Goal: Information Seeking & Learning: Learn about a topic

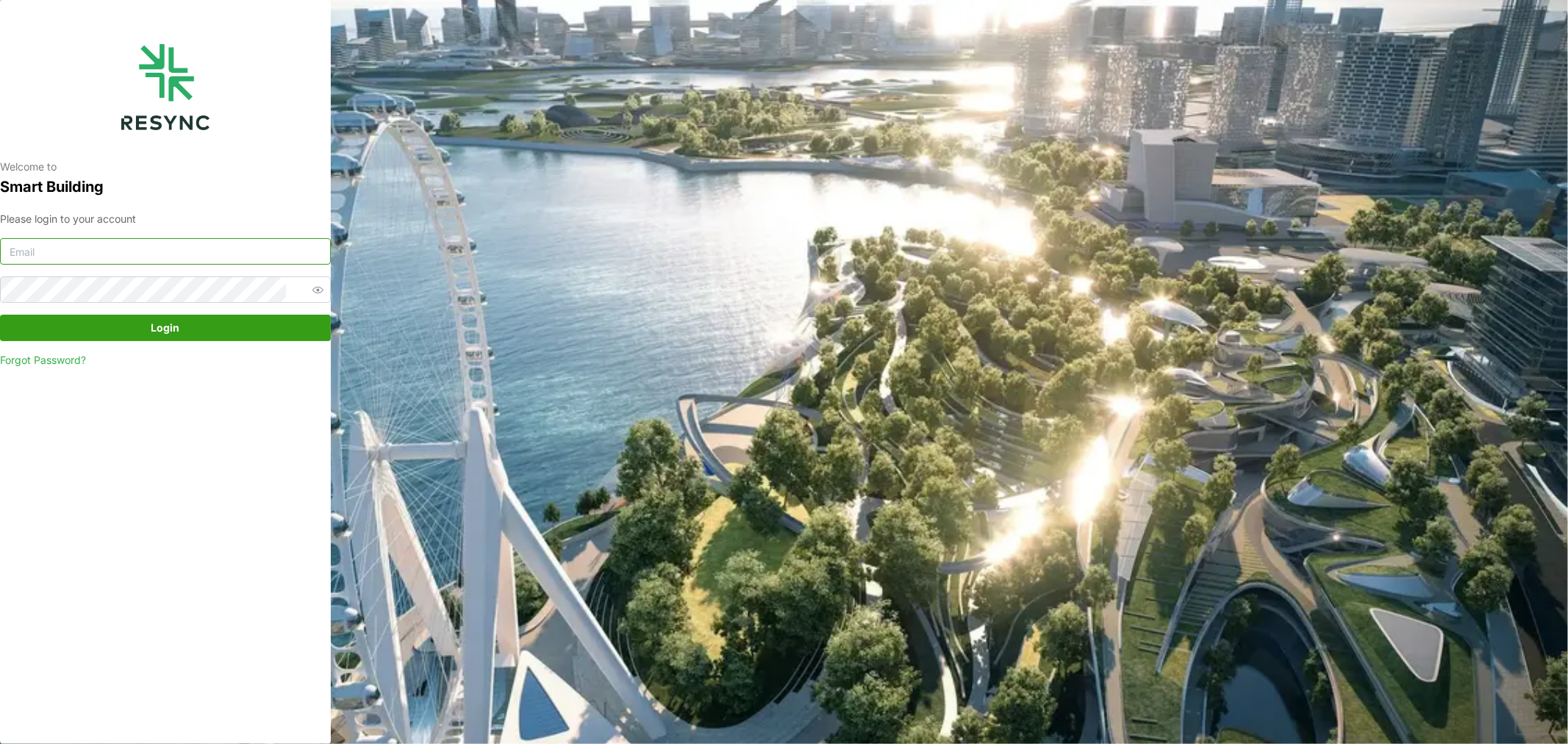
type input "jack.ng@chuanlim.com"
click at [172, 330] on span "Login" at bounding box center [166, 328] width 28 height 25
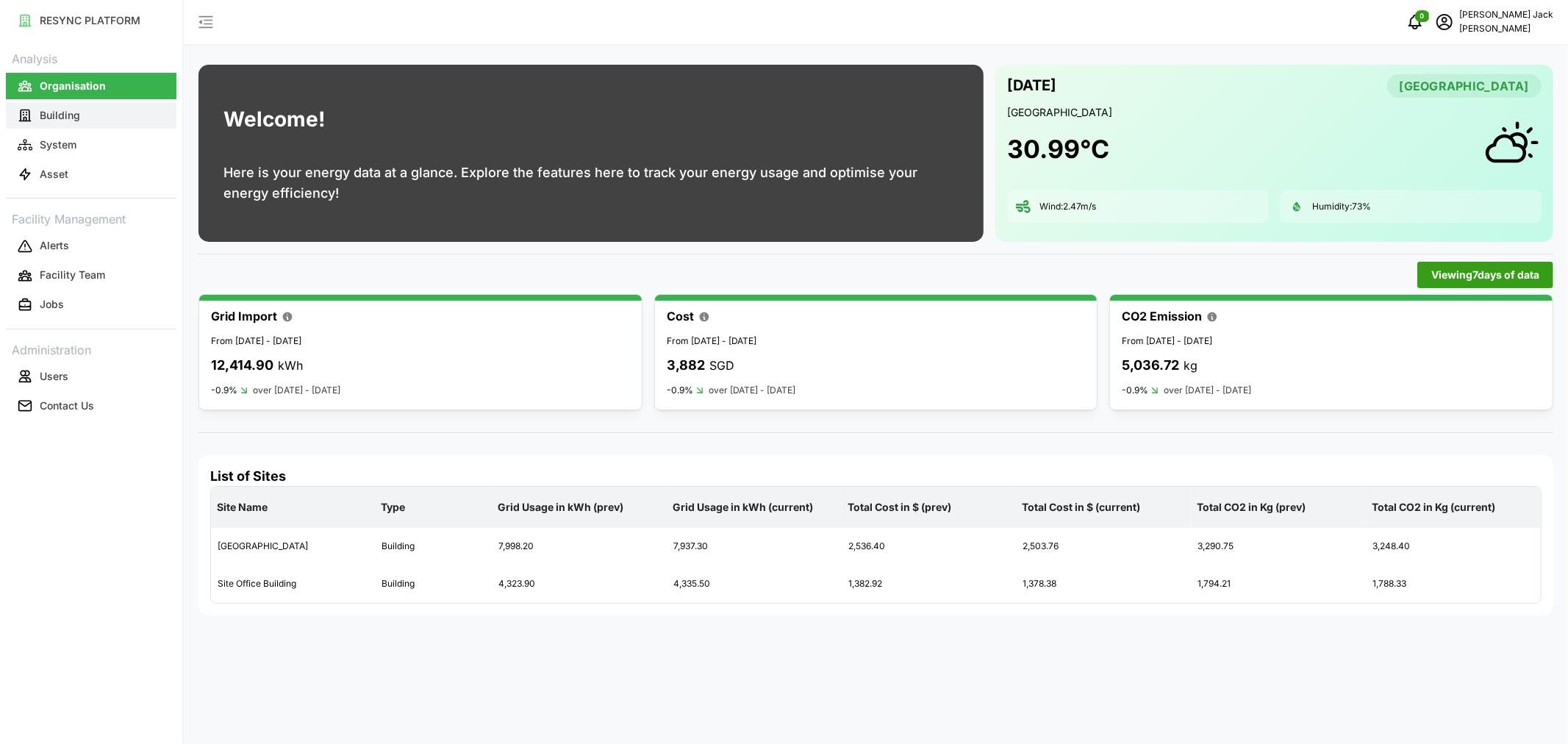
click at [68, 111] on p "Building" at bounding box center [60, 116] width 40 height 15
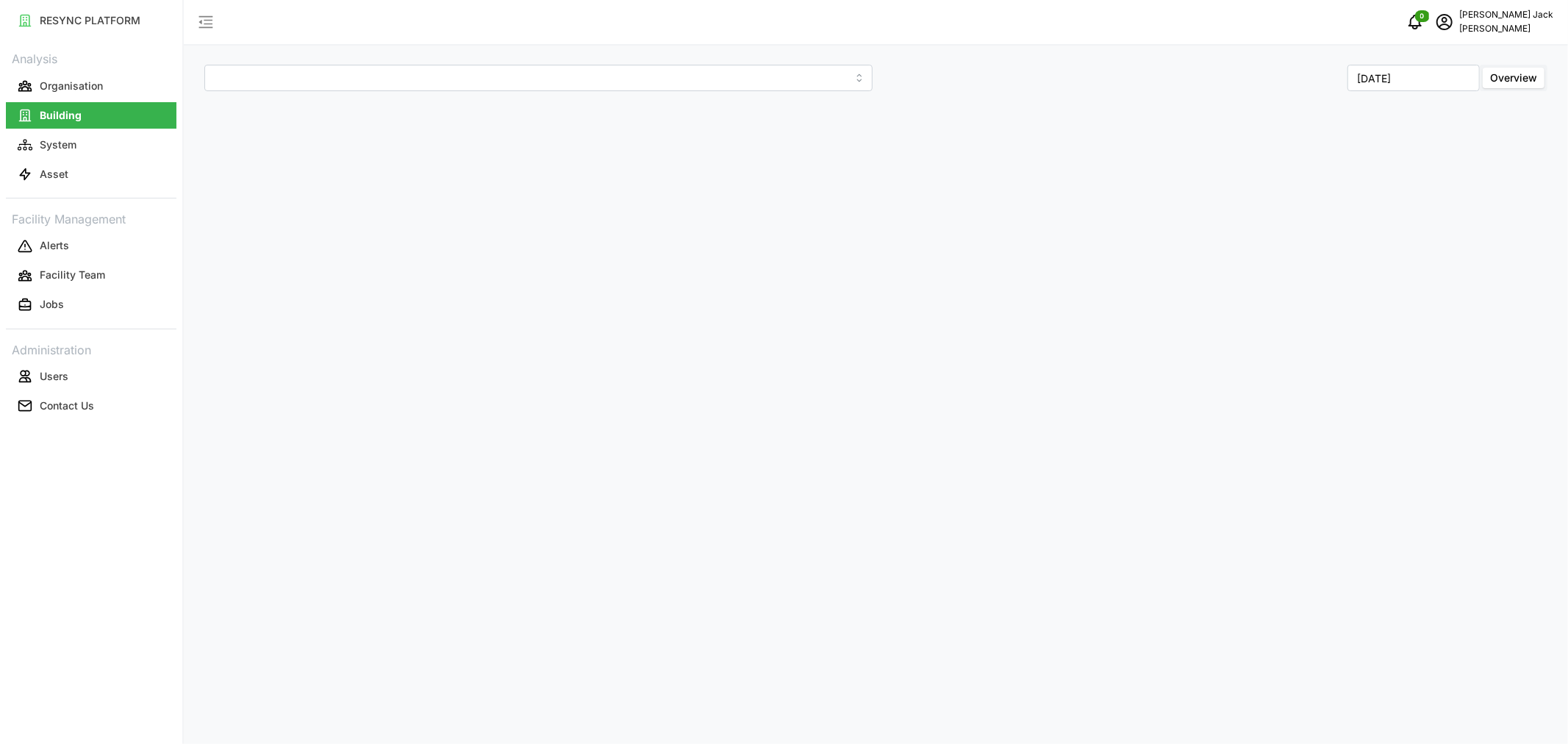
type input "[GEOGRAPHIC_DATA]"
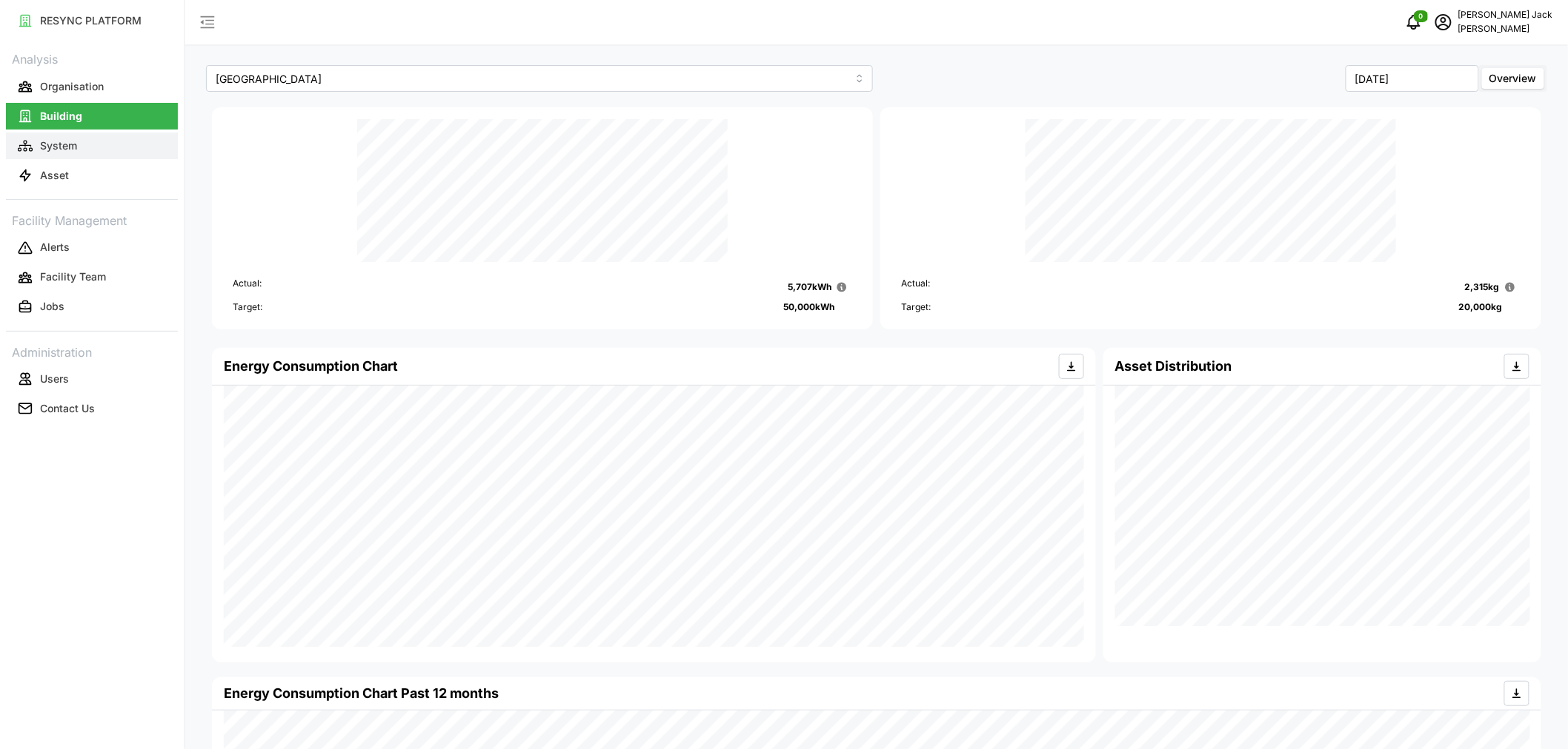
click at [50, 149] on p "System" at bounding box center [58, 146] width 37 height 15
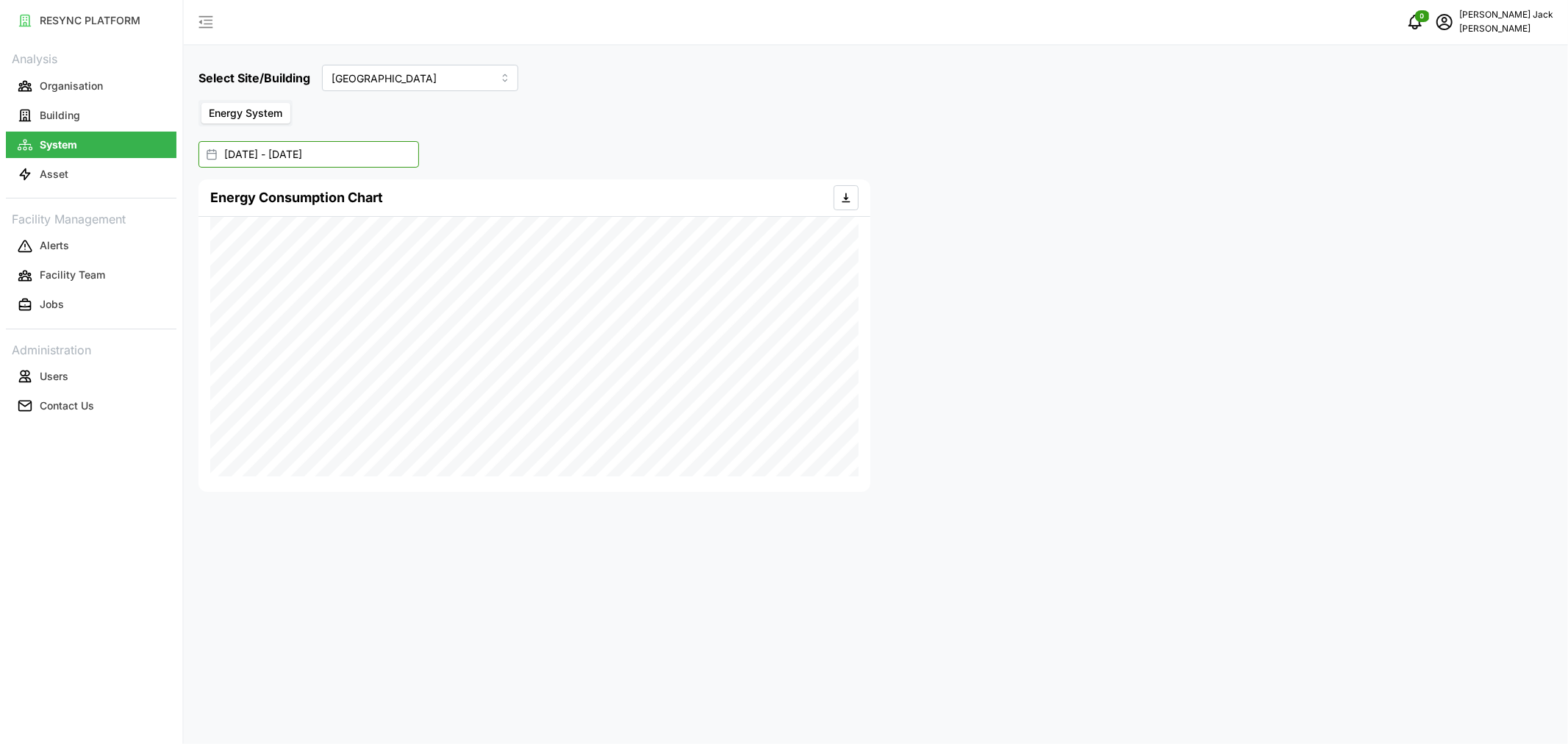
click at [266, 155] on input "[DATE] - [DATE]" at bounding box center [309, 154] width 221 height 26
click at [338, 330] on button "12" at bounding box center [339, 328] width 26 height 26
type input "[DATE] - [DATE]"
type input "[DATE]"
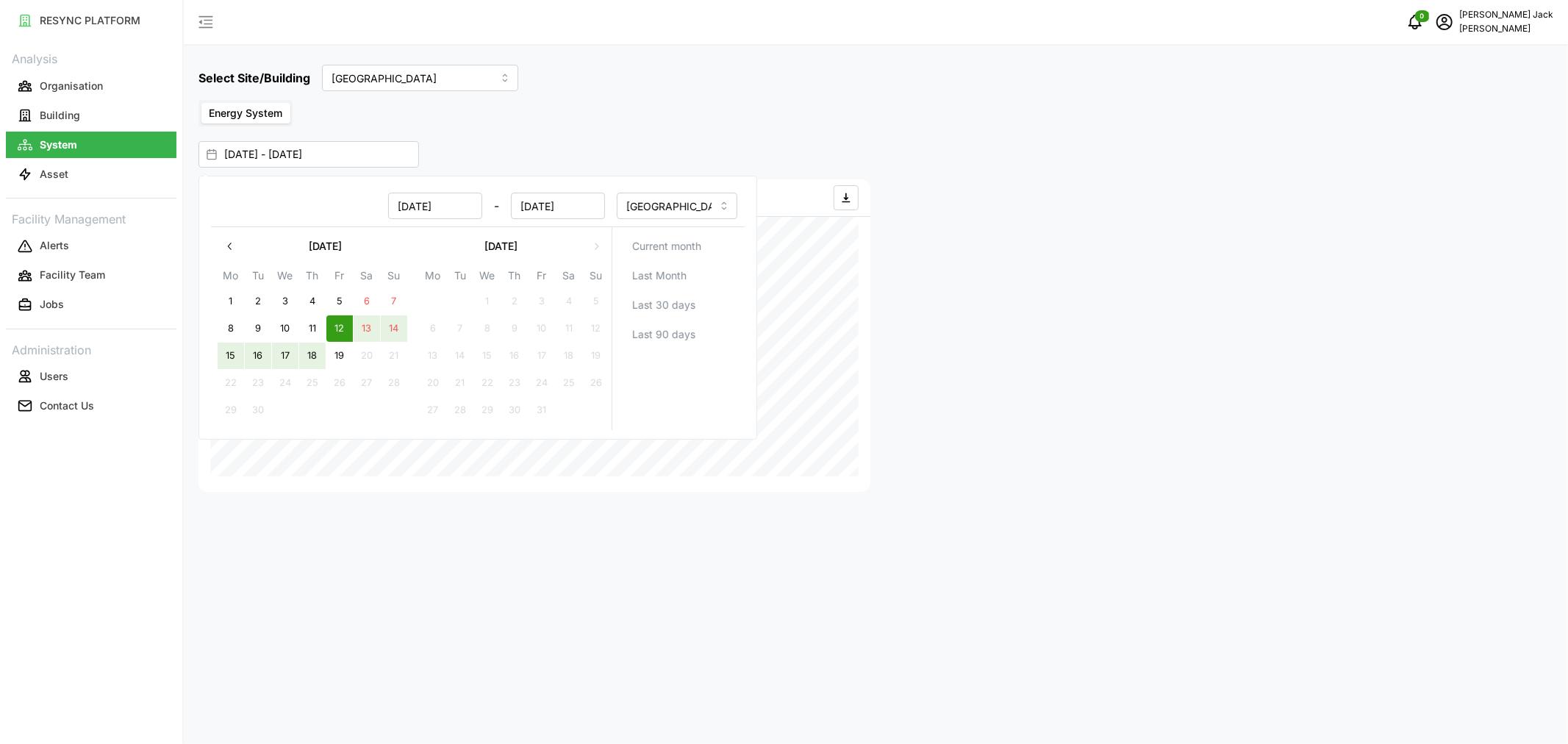
click at [309, 355] on button "18" at bounding box center [312, 355] width 26 height 26
type input "[DATE] - [DATE]"
type input "[DATE]"
click at [798, 138] on div "Select Site/Building Dormitory Building Energy System [DATE] - [DATE] Energy Co…" at bounding box center [876, 372] width 1384 height 744
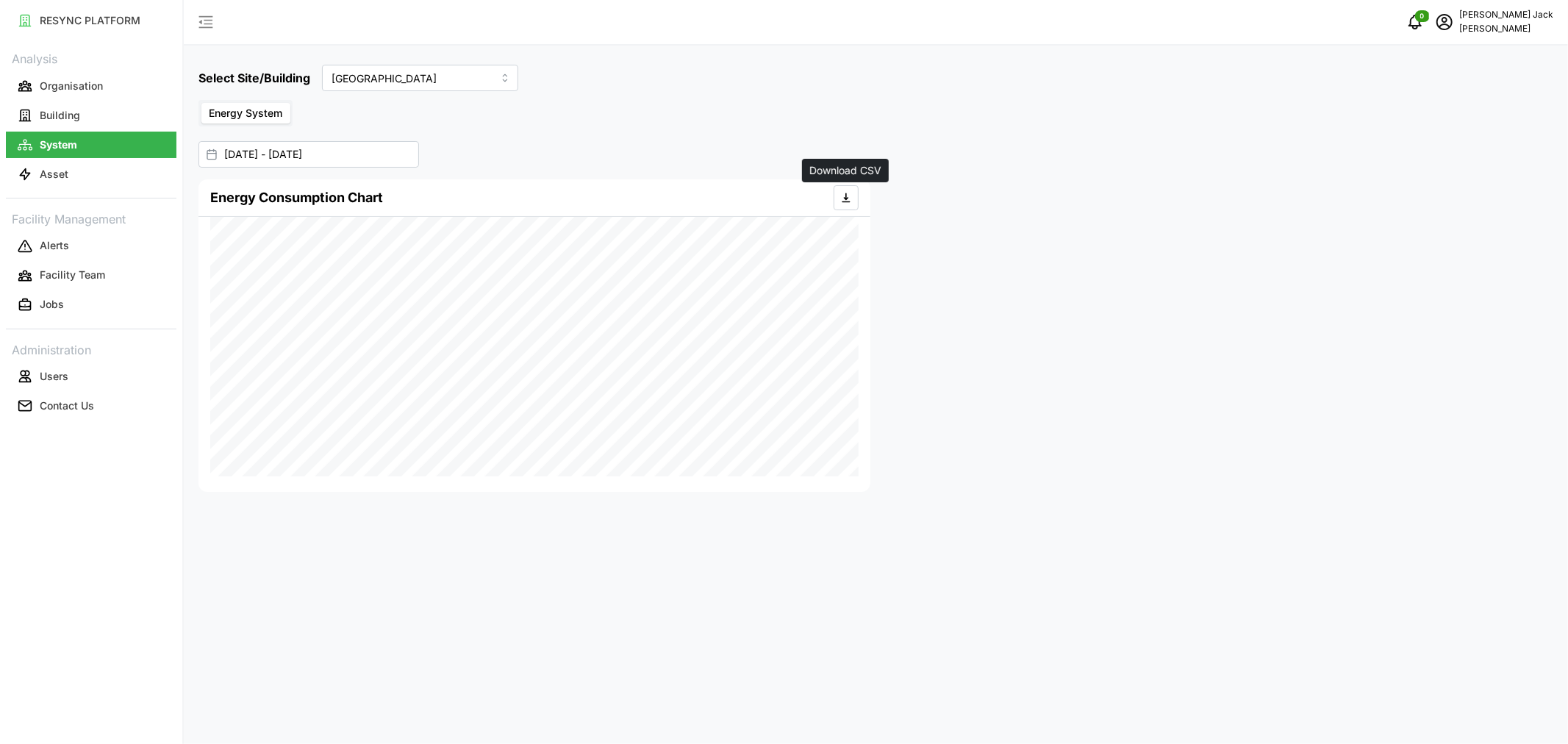
click at [847, 198] on icon "button" at bounding box center [847, 198] width 12 height 12
click at [423, 71] on input "[GEOGRAPHIC_DATA]" at bounding box center [420, 78] width 196 height 26
click at [392, 133] on span "Site Office Building" at bounding box center [379, 138] width 91 height 16
type input "Site Office Building"
click at [849, 197] on icon "button" at bounding box center [847, 198] width 12 height 12
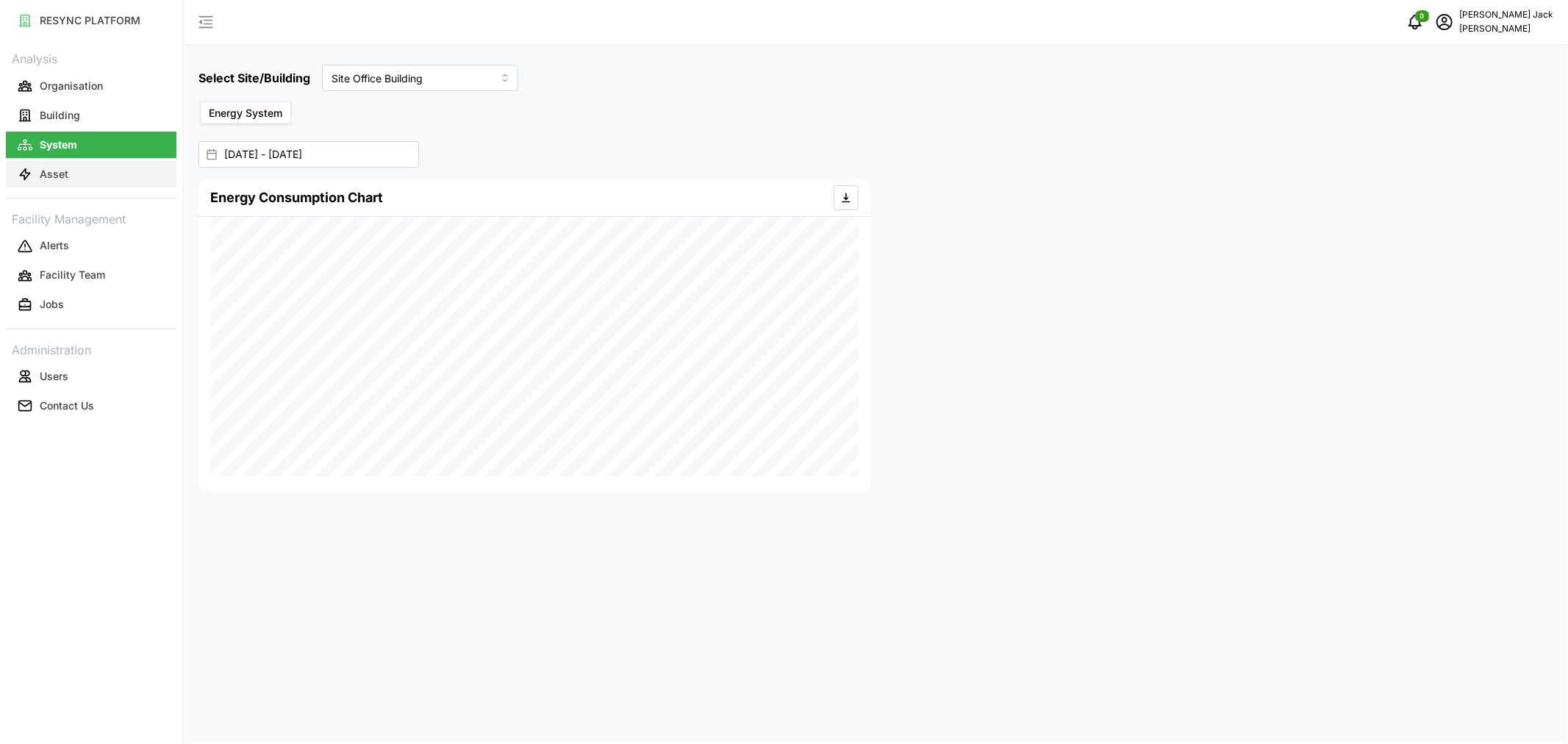
click at [53, 173] on p "Asset" at bounding box center [54, 175] width 28 height 15
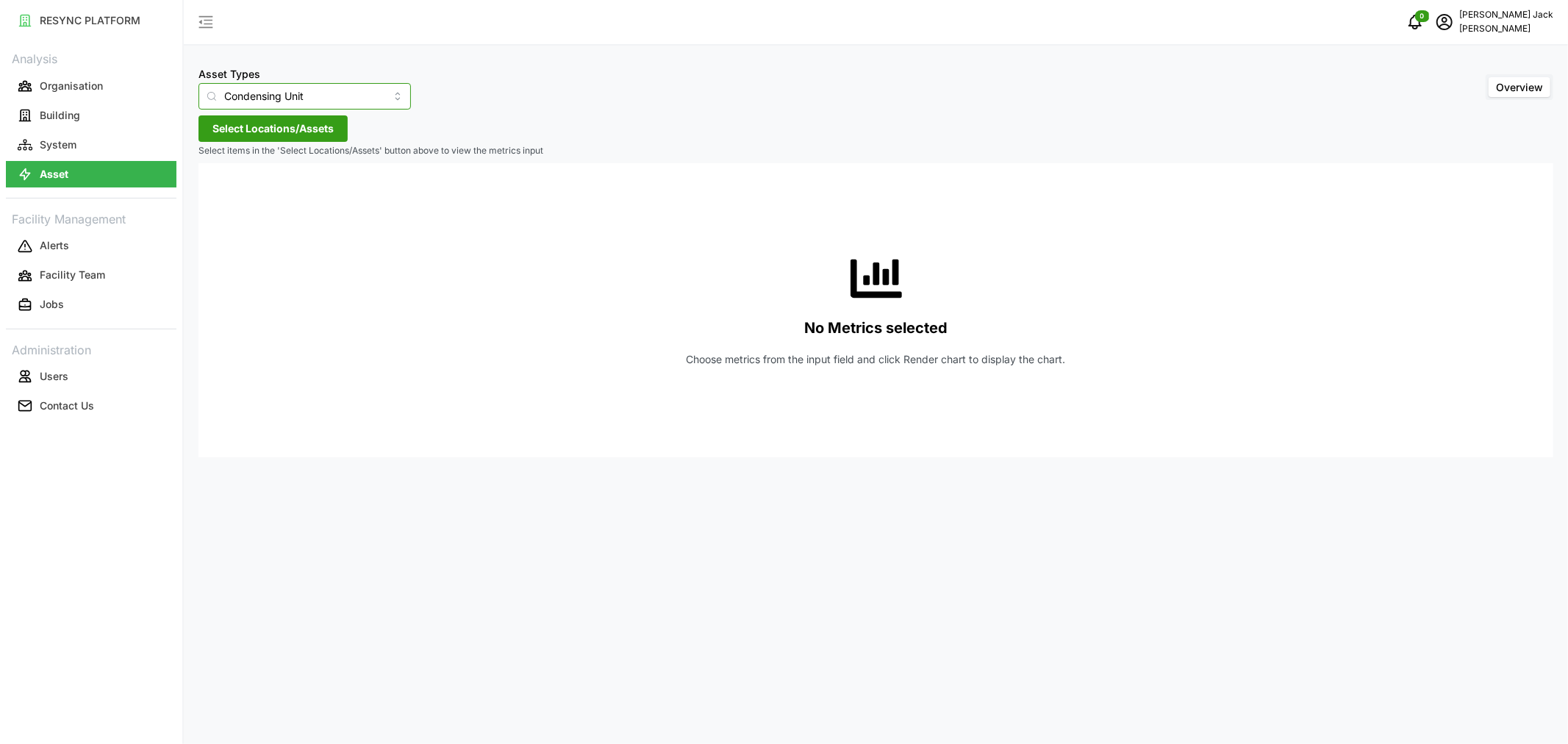
click at [317, 99] on input "Condensing Unit" at bounding box center [304, 96] width 213 height 26
click at [301, 179] on div "Electrical Meter" at bounding box center [292, 181] width 181 height 25
type input "Electrical Meter"
click at [301, 125] on span "Select Locations/Assets" at bounding box center [273, 129] width 122 height 25
click at [216, 196] on icon at bounding box center [218, 195] width 12 height 12
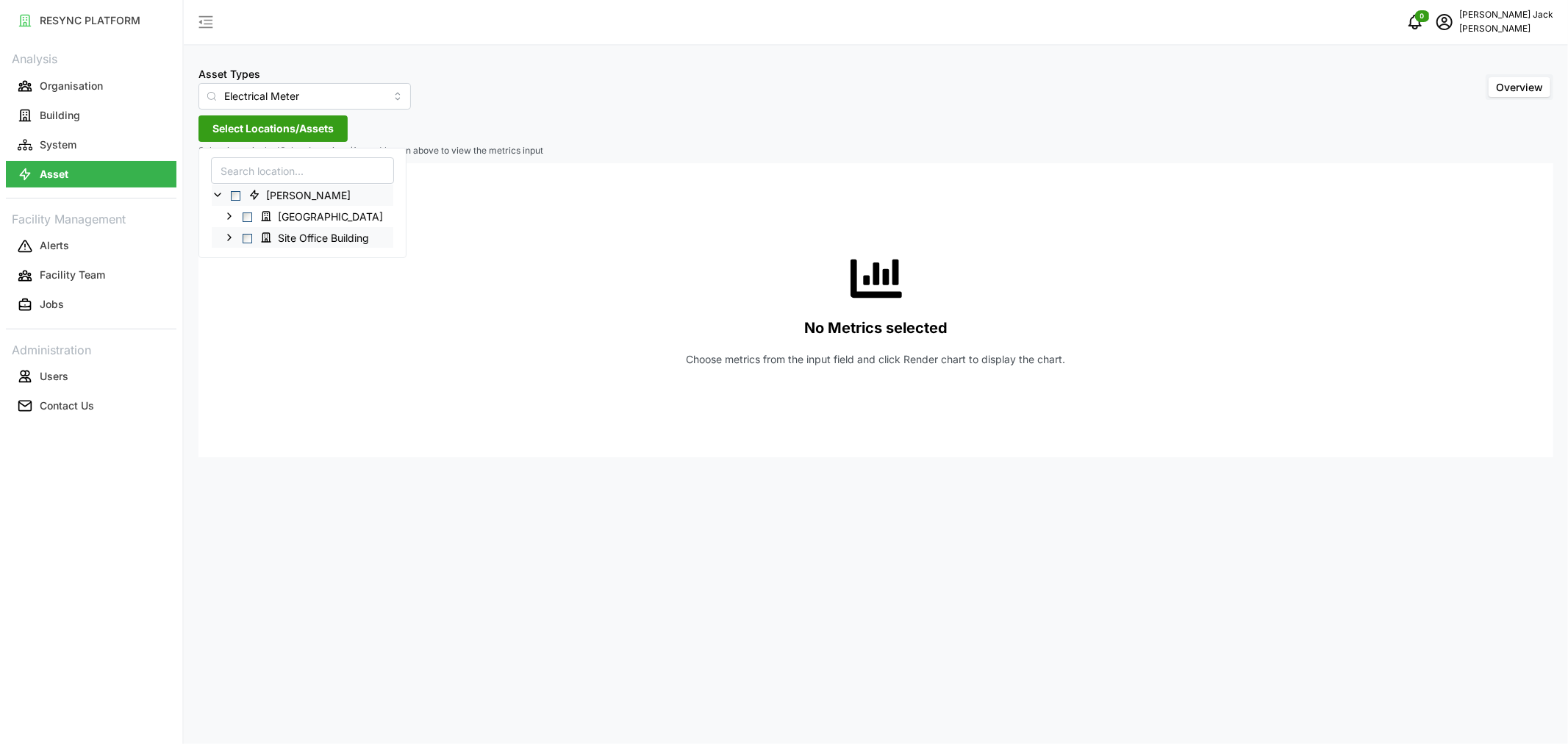
click at [231, 234] on icon at bounding box center [230, 237] width 12 height 12
click at [236, 260] on icon at bounding box center [241, 258] width 12 height 12
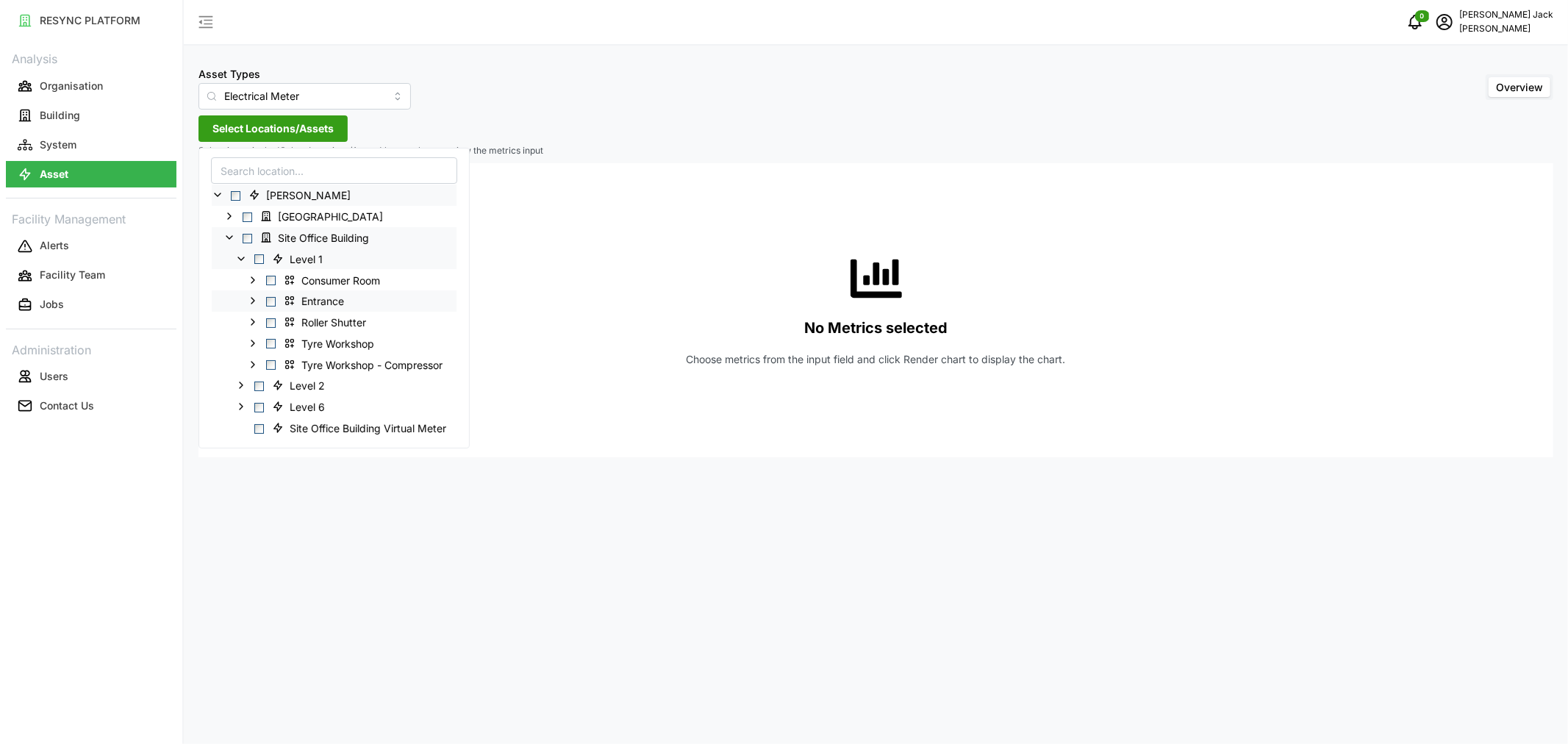
click at [272, 304] on span "Select Entrance" at bounding box center [271, 301] width 10 height 10
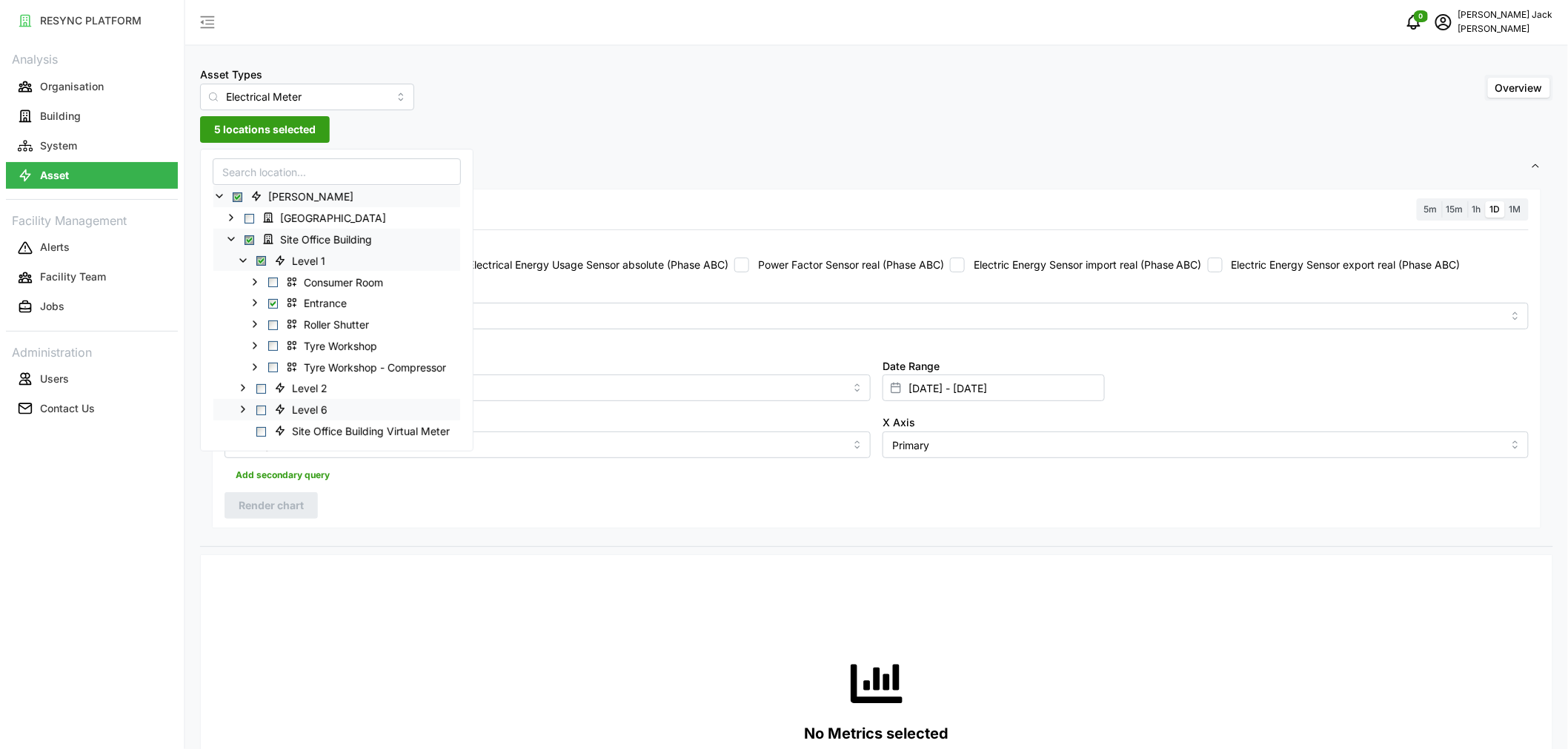
click at [241, 409] on icon at bounding box center [243, 409] width 12 height 12
click at [274, 475] on span "Select Office 2" at bounding box center [273, 474] width 10 height 10
click at [255, 472] on polyline at bounding box center [255, 473] width 3 height 6
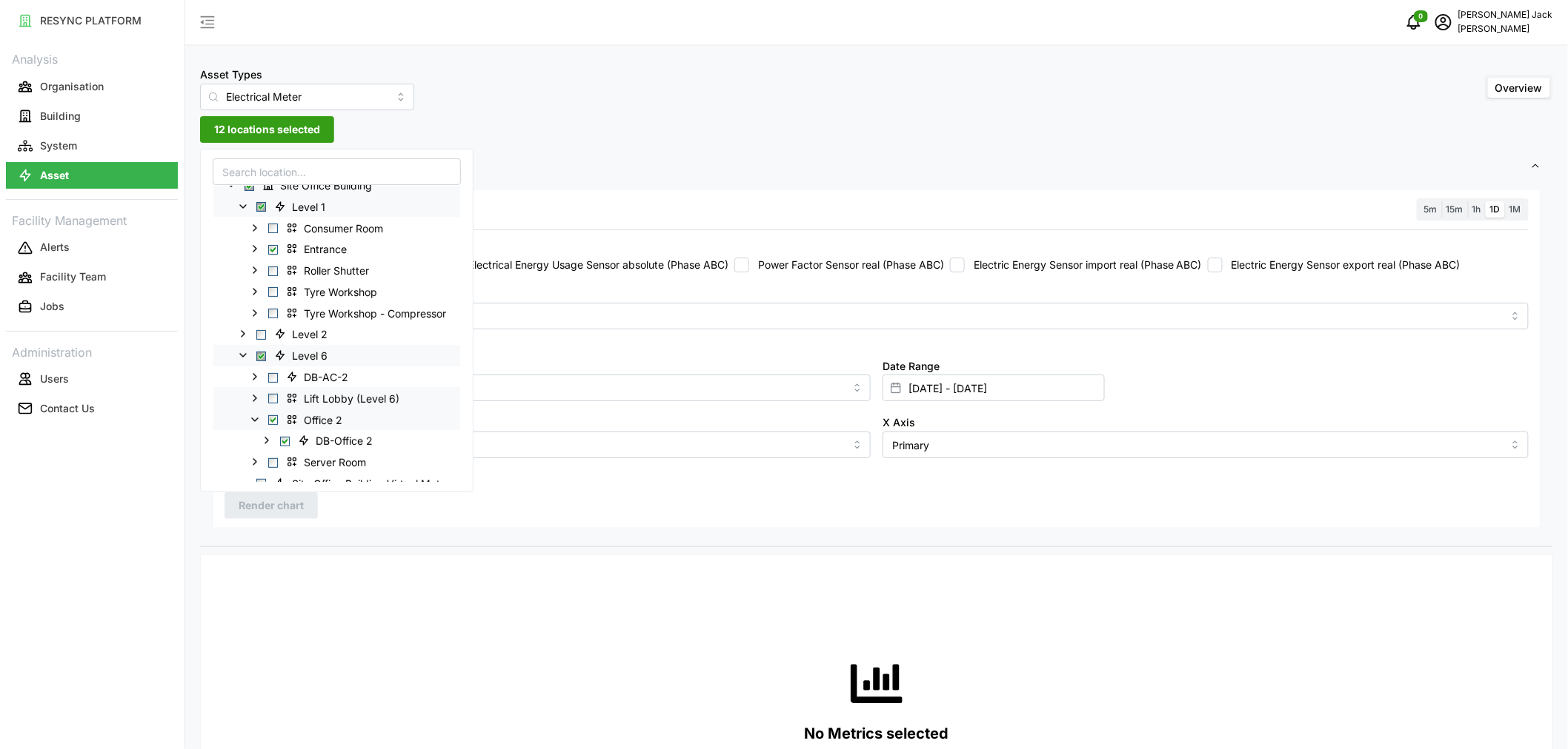
scroll to position [82, 0]
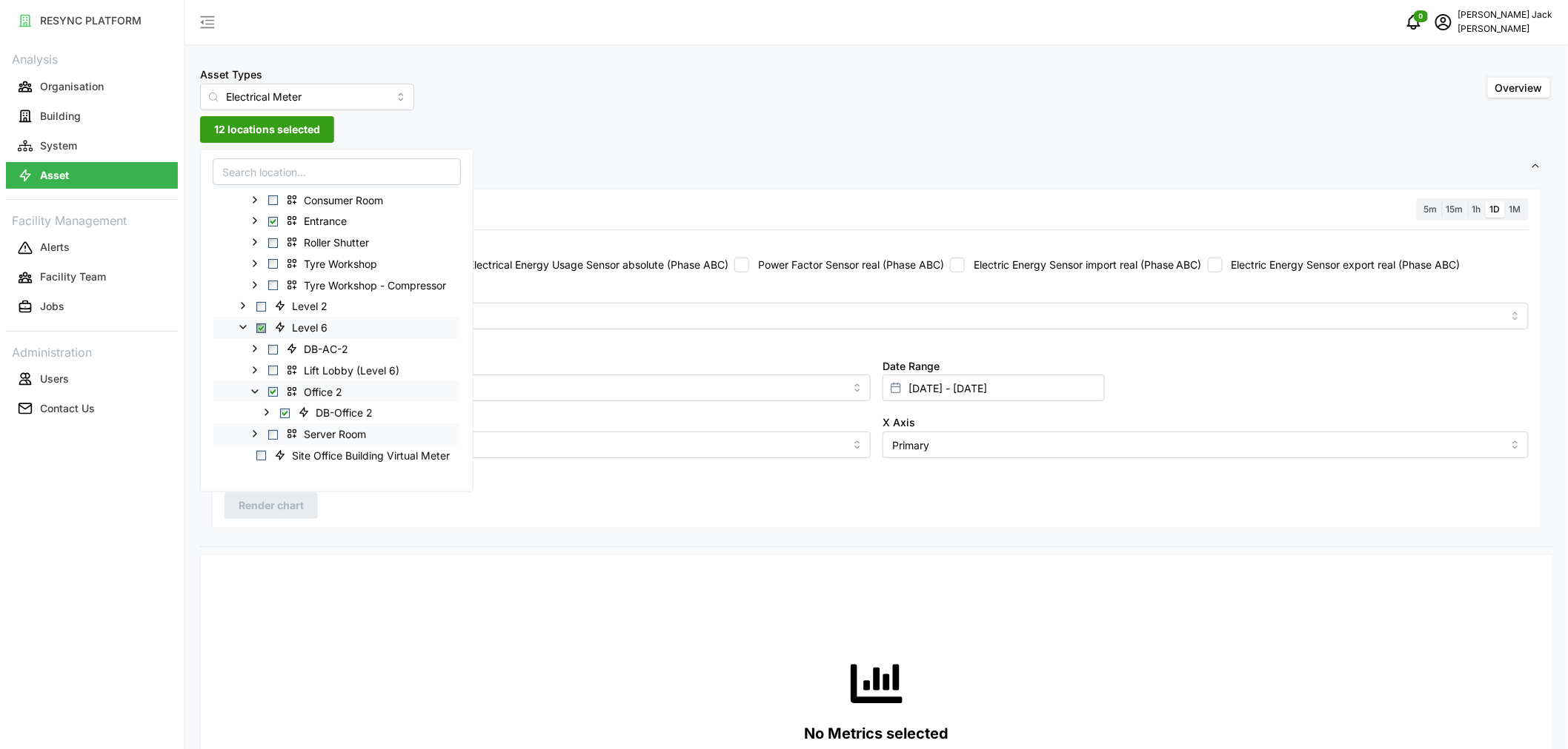
click at [272, 434] on span "Select Server Room" at bounding box center [273, 434] width 10 height 10
click at [826, 149] on span "Settings" at bounding box center [870, 167] width 1318 height 36
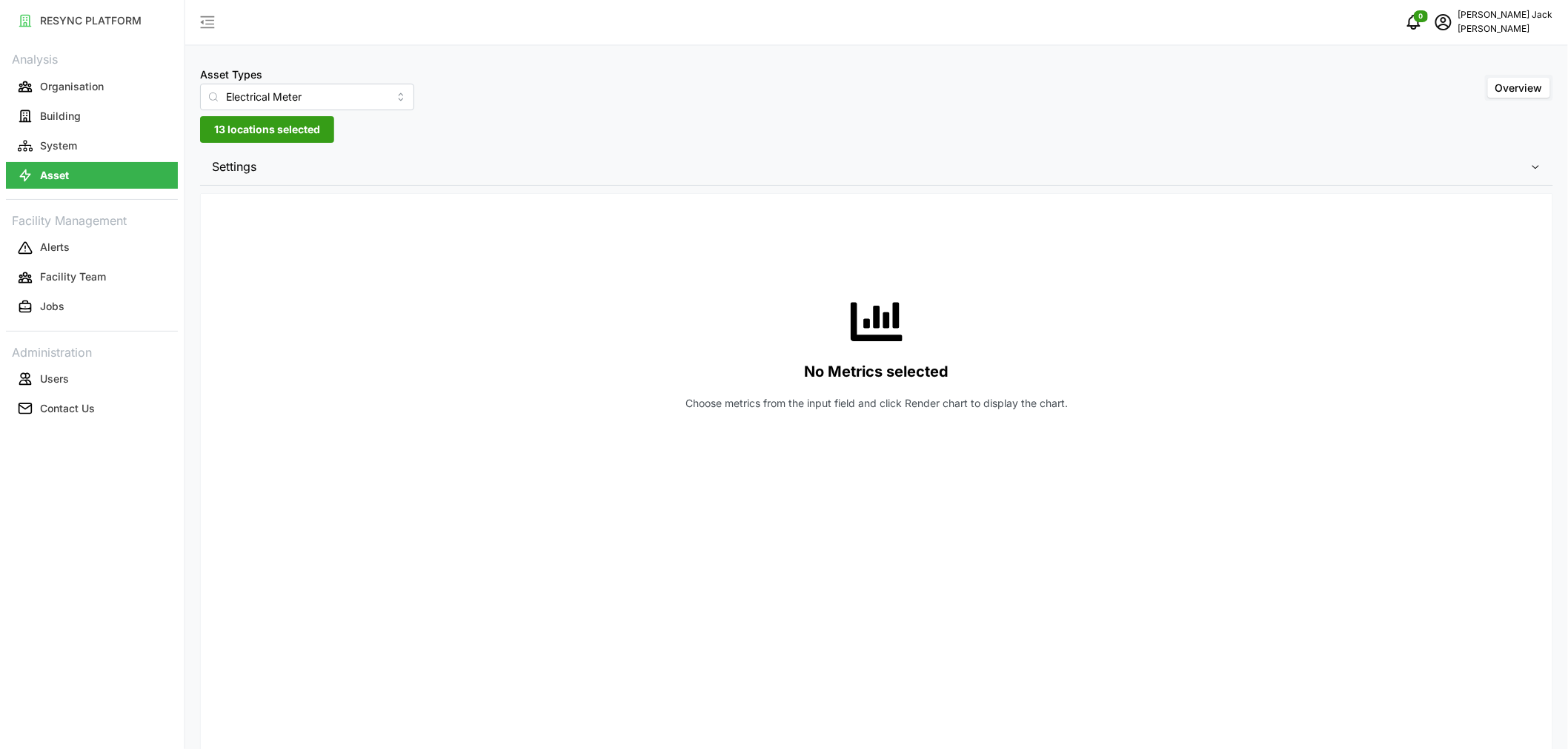
click at [283, 126] on span "13 locations selected" at bounding box center [267, 130] width 106 height 26
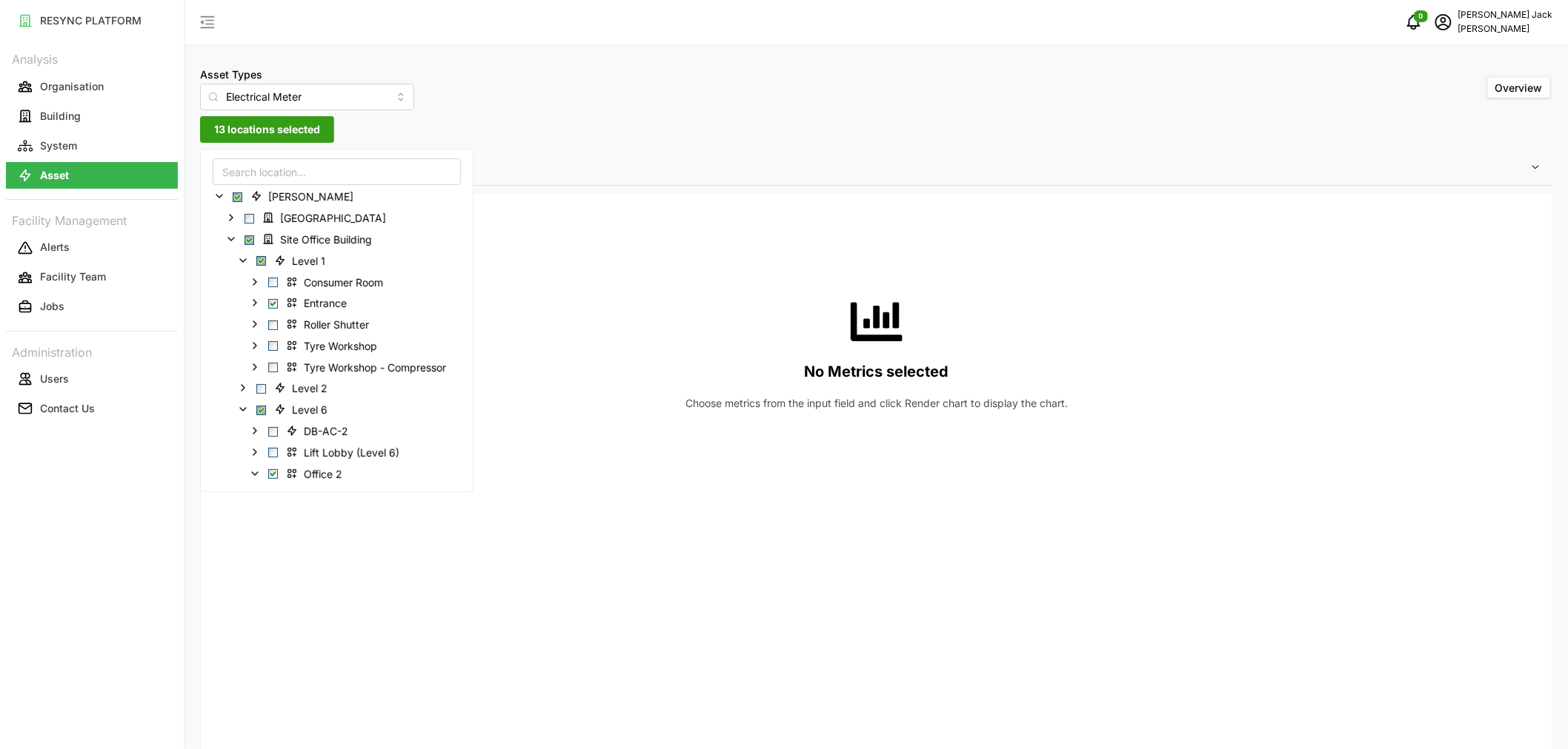
click at [631, 159] on span "Settings" at bounding box center [870, 167] width 1318 height 36
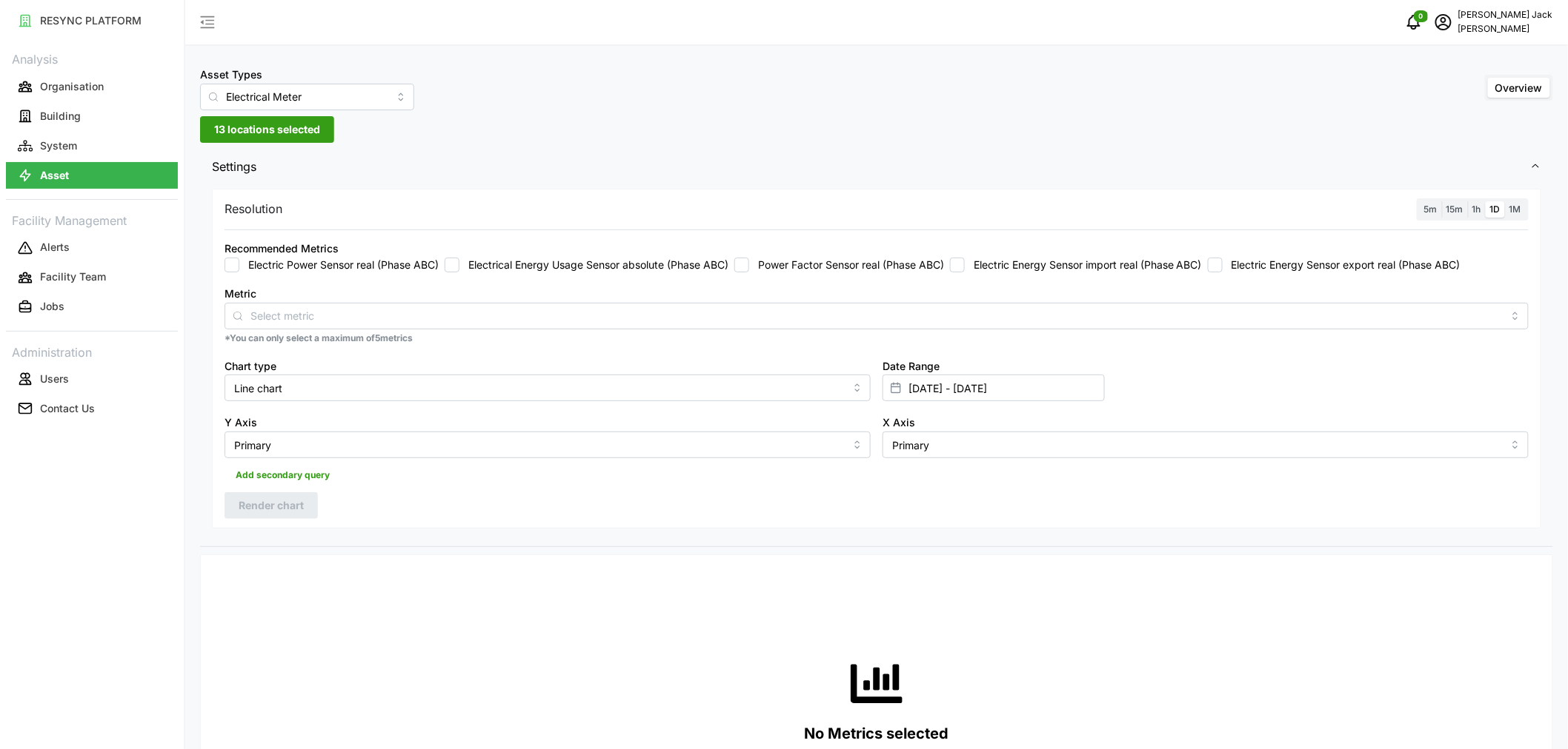
click at [450, 268] on input "Electrical Energy Usage Sensor absolute (Phase ABC)" at bounding box center [452, 265] width 15 height 15
checkbox input "true"
click at [916, 388] on input "[DATE] - [DATE]" at bounding box center [994, 388] width 222 height 26
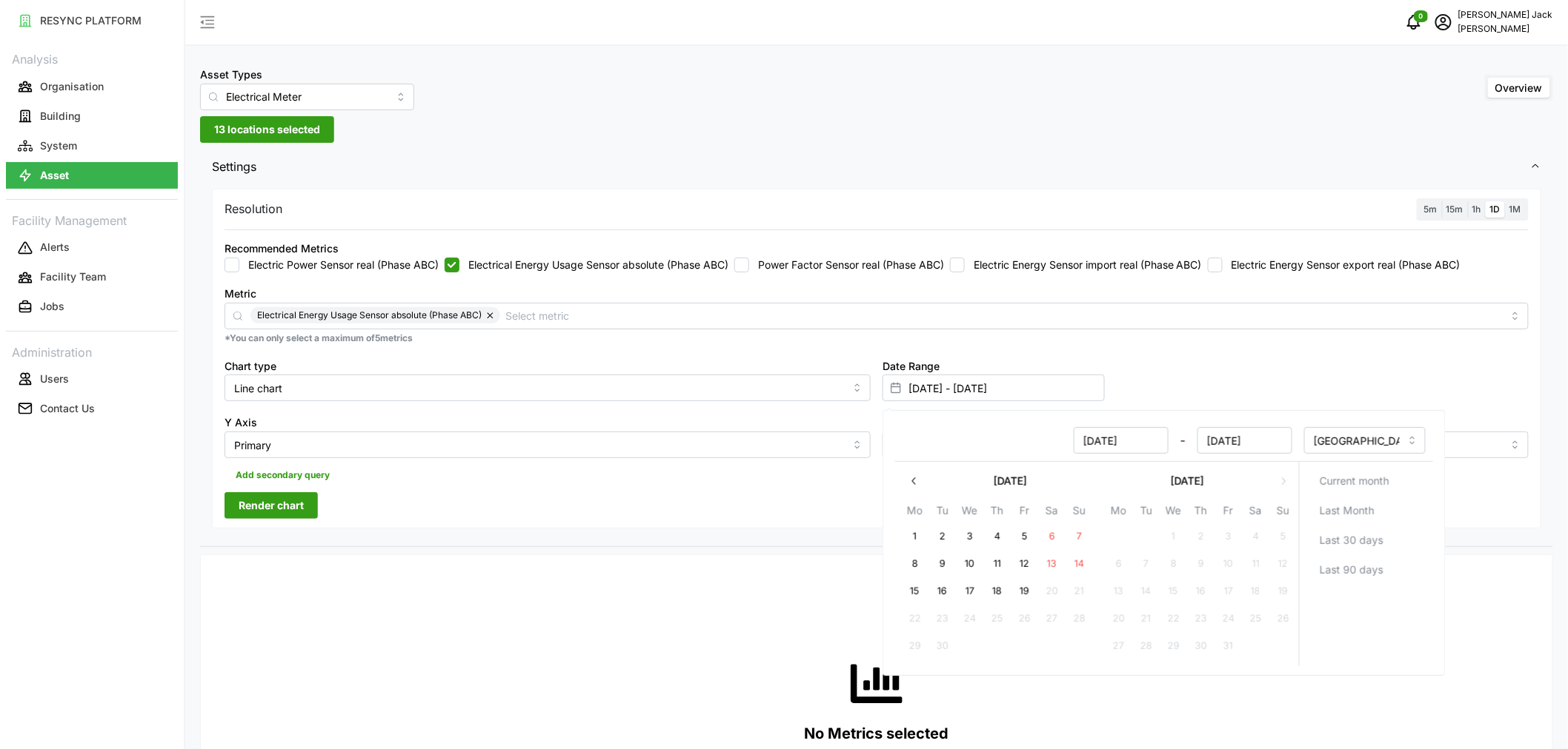
click at [1028, 566] on button "12" at bounding box center [1024, 563] width 26 height 26
type input "[DATE] - [DATE]"
type input "[DATE]"
click at [998, 589] on button "18" at bounding box center [997, 591] width 26 height 26
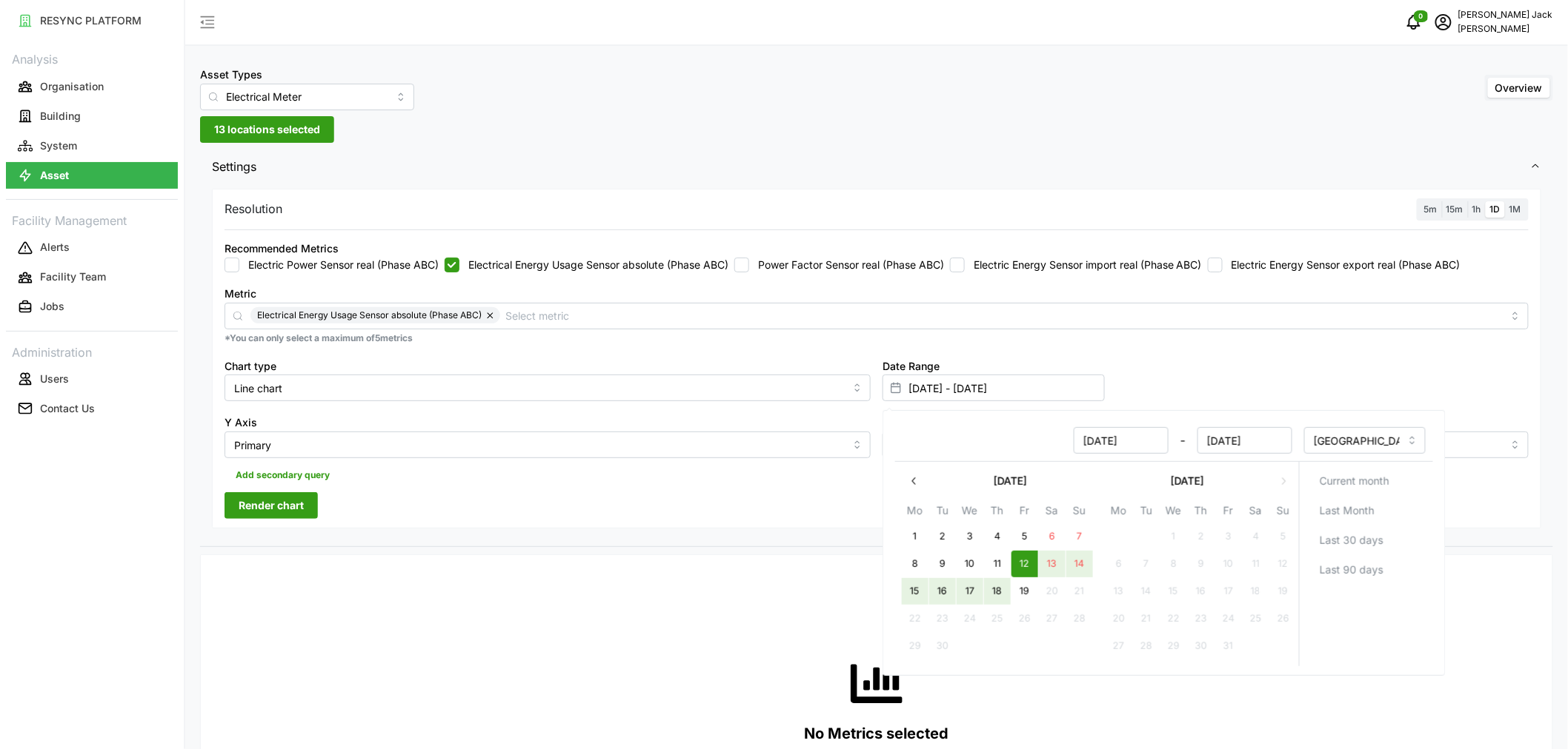
type input "[DATE] - [DATE]"
type input "[DATE]"
click at [1215, 369] on div "Date Range [DATE] - [DATE]" at bounding box center [1205, 379] width 658 height 57
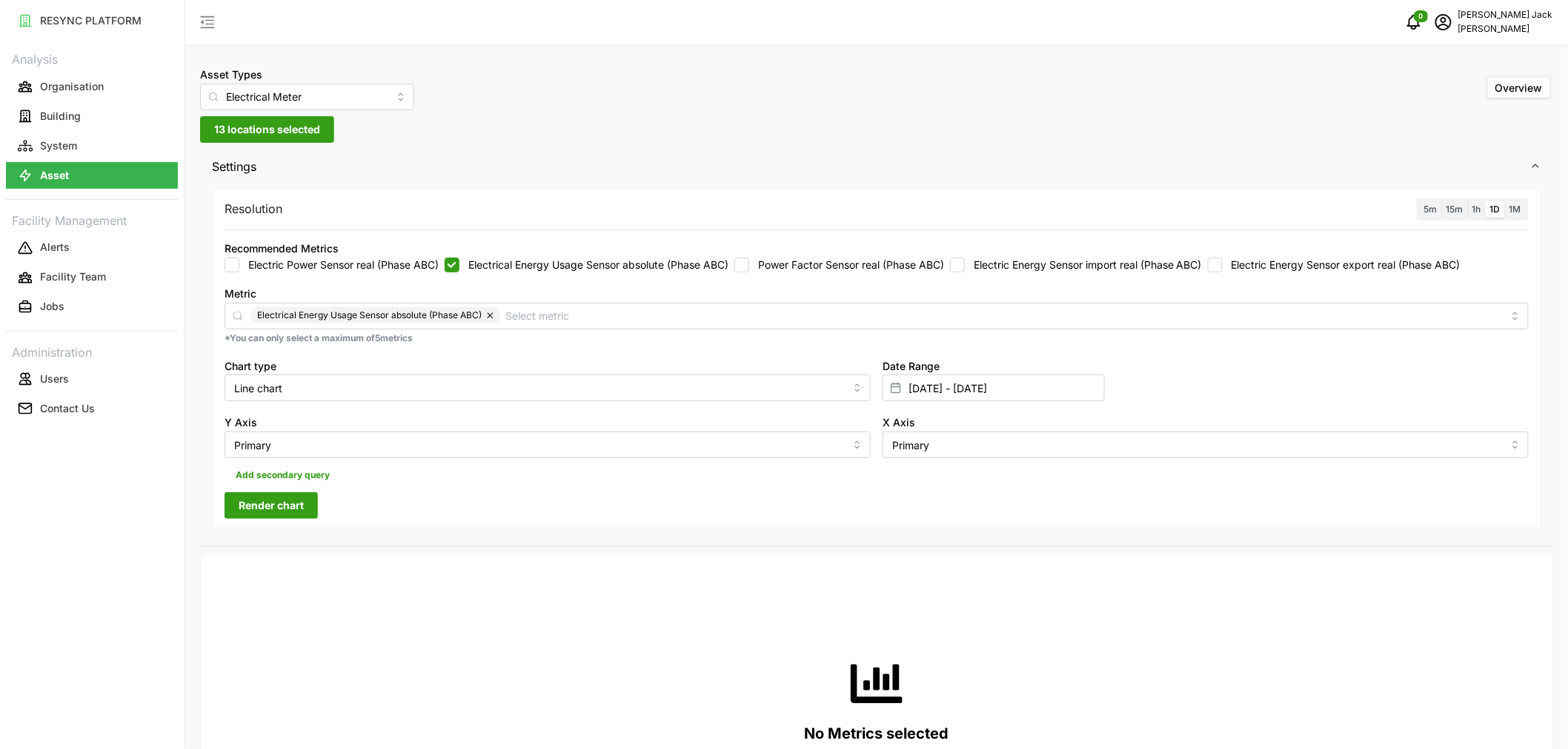
click at [268, 506] on span "Render chart" at bounding box center [271, 506] width 65 height 26
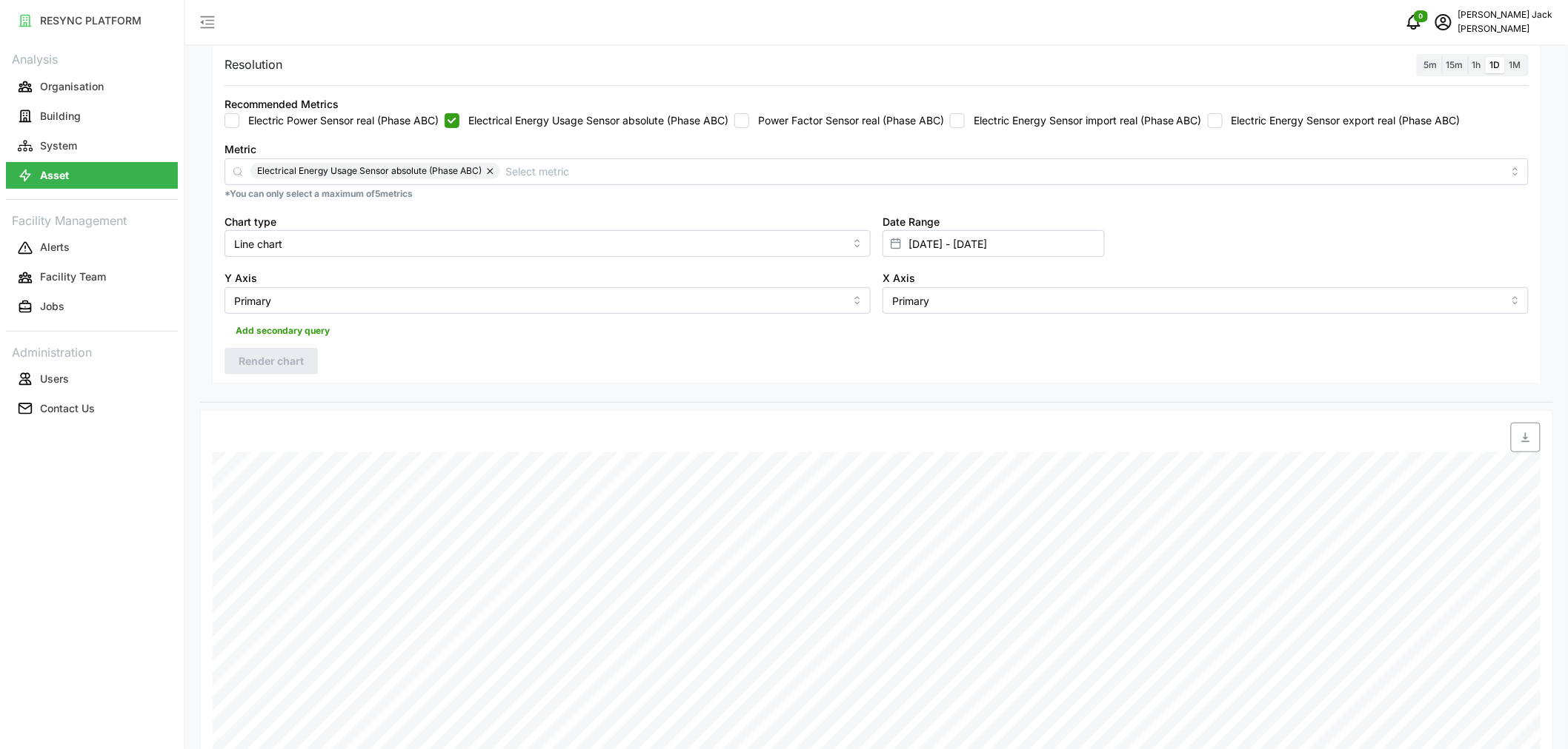
scroll to position [165, 0]
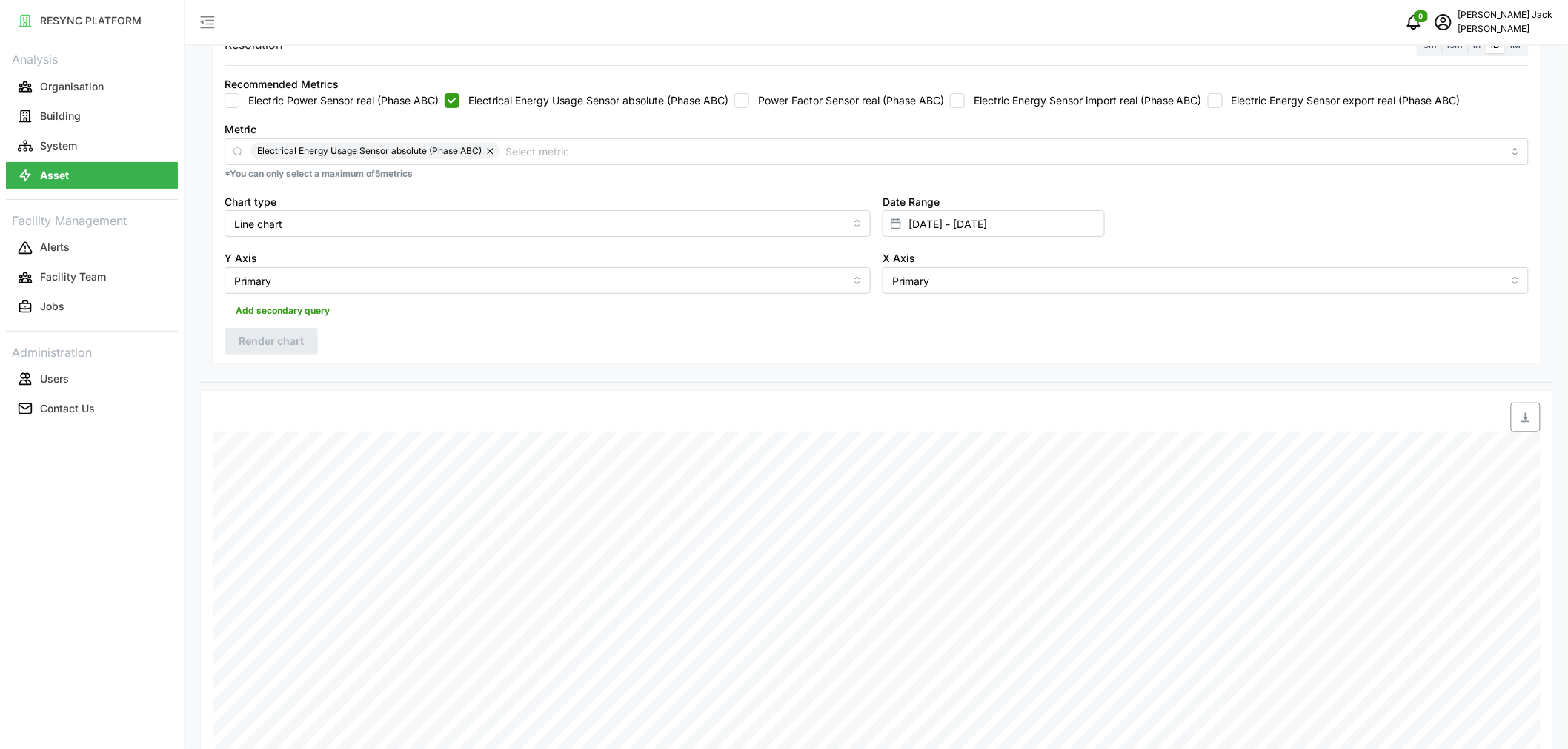
click at [1522, 421] on icon "button" at bounding box center [1526, 418] width 12 height 12
